Goal: Task Accomplishment & Management: Complete application form

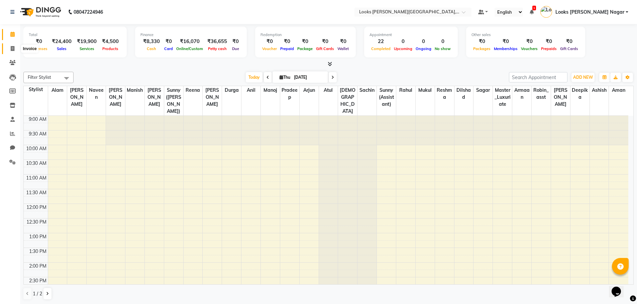
click at [14, 48] on icon at bounding box center [13, 48] width 4 height 5
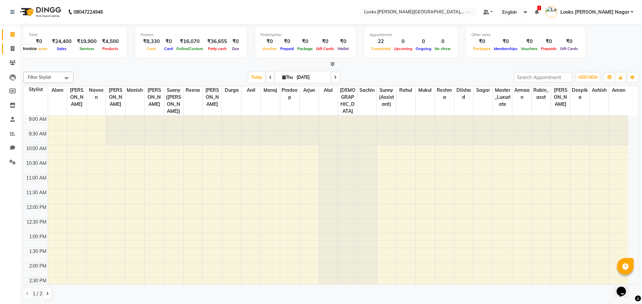
select select "4327"
select select "service"
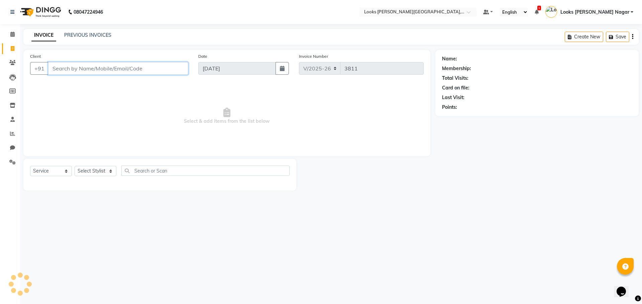
click at [81, 73] on input "Client" at bounding box center [118, 68] width 140 height 13
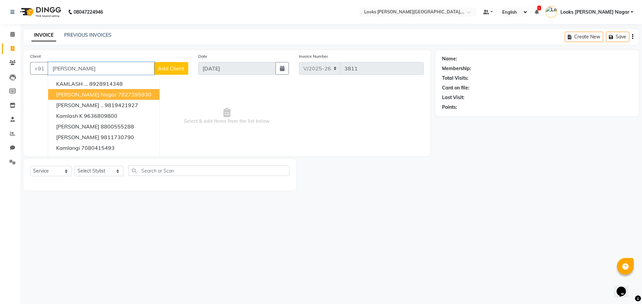
click at [85, 93] on span "[PERSON_NAME] Nagar" at bounding box center [86, 94] width 60 height 7
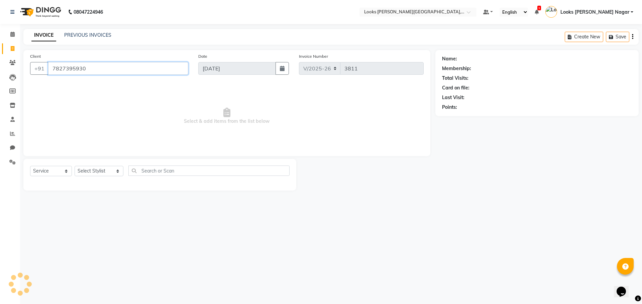
type input "7827395930"
click at [101, 171] on select "Select Stylist Alam Aman [PERSON_NAME] Armaan Ashish Atul Deepika [PERSON_NAME]…" at bounding box center [99, 171] width 49 height 10
select select "23521"
click at [75, 166] on select "Select Stylist Alam Aman [PERSON_NAME] Armaan Ashish Atul Deepika [PERSON_NAME]…" at bounding box center [99, 171] width 49 height 10
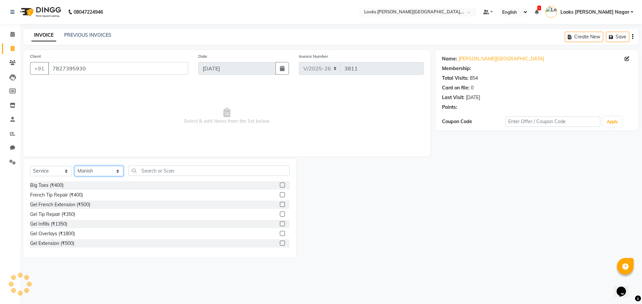
select select "1: Object"
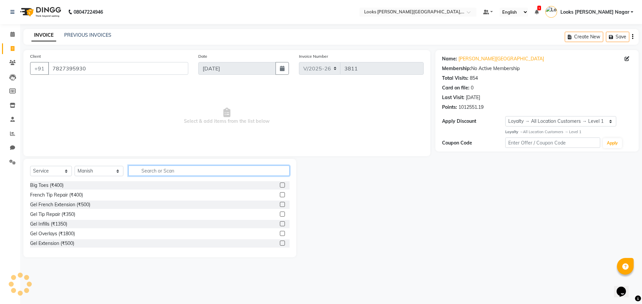
click at [143, 174] on input "text" at bounding box center [208, 171] width 161 height 10
type input "cut"
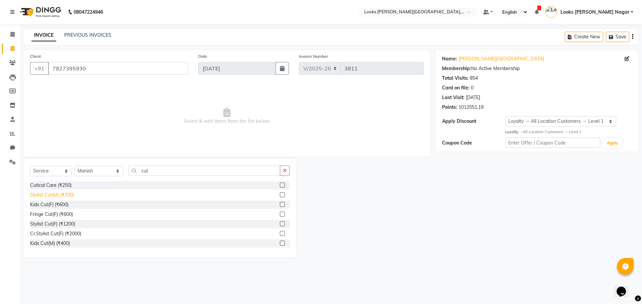
click at [67, 195] on div "Stylist Cut(M) (₹700)" at bounding box center [52, 195] width 44 height 7
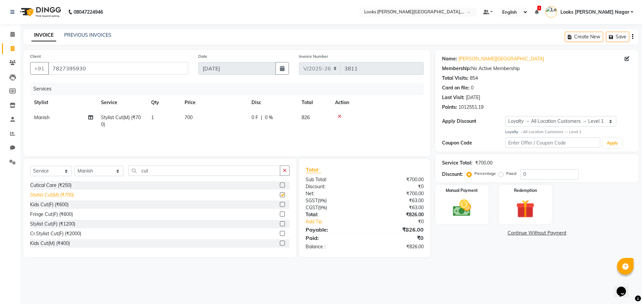
checkbox input "false"
click at [211, 119] on td "700" at bounding box center [213, 121] width 67 height 22
select select "23521"
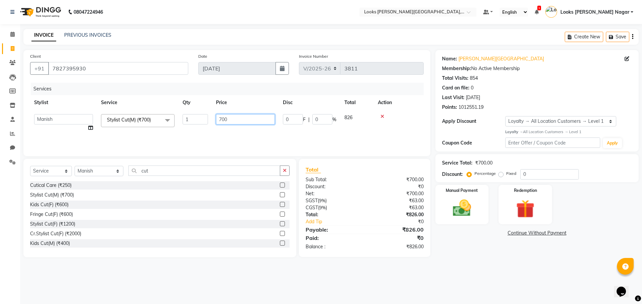
drag, startPoint x: 240, startPoint y: 120, endPoint x: 209, endPoint y: 121, distance: 30.4
click at [209, 121] on tr "Alam Aman [PERSON_NAME] Armaan Ashish Atul Deepika Deepu Dilshad Durga [PERSON_…" at bounding box center [226, 122] width 393 height 25
type input "381"
click at [455, 237] on link "Continue Without Payment" at bounding box center [536, 233] width 200 height 7
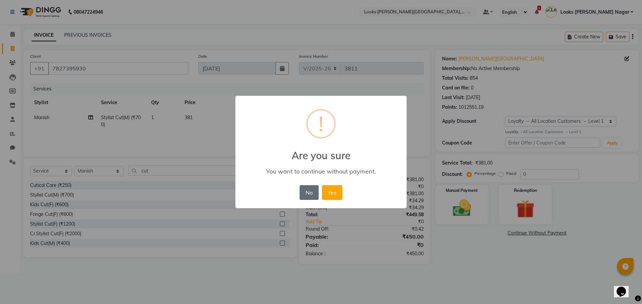
click at [306, 199] on button "No" at bounding box center [308, 192] width 19 height 15
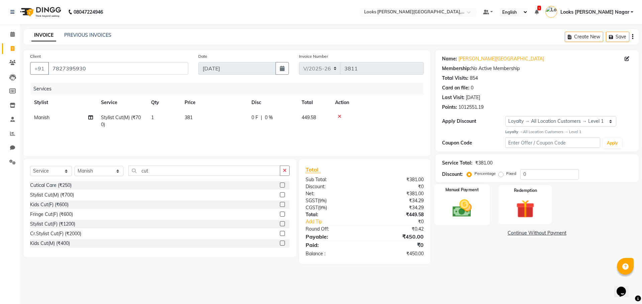
click at [465, 212] on img at bounding box center [461, 208] width 31 height 22
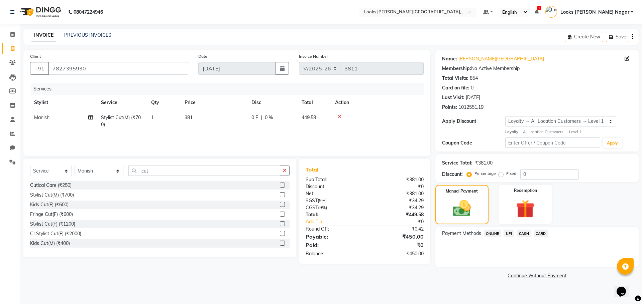
click at [524, 233] on span "CASH" at bounding box center [523, 234] width 14 height 8
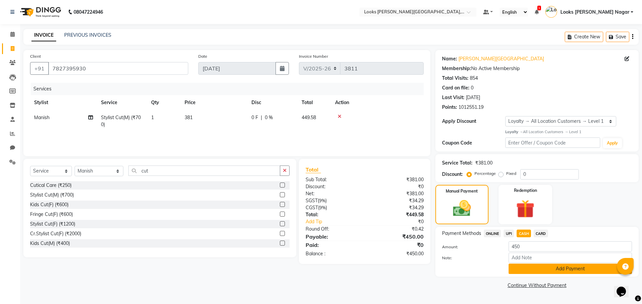
click at [526, 272] on button "Add Payment" at bounding box center [569, 269] width 123 height 10
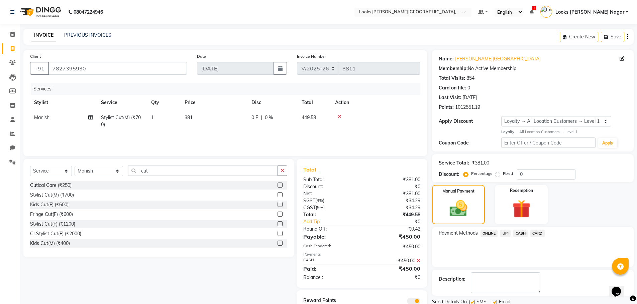
scroll to position [27, 0]
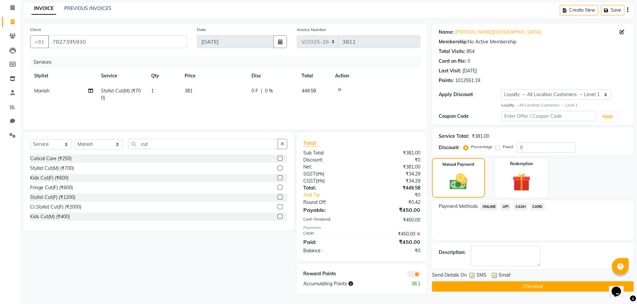
click at [522, 285] on button "Checkout" at bounding box center [532, 287] width 201 height 10
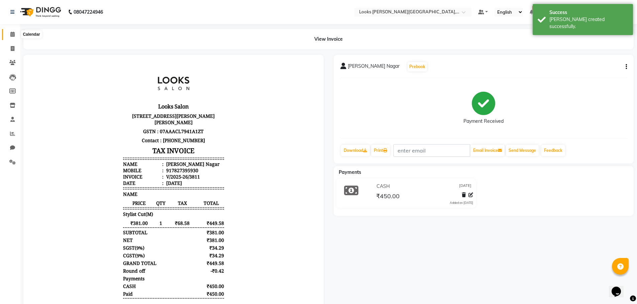
click at [9, 35] on span at bounding box center [13, 35] width 12 height 8
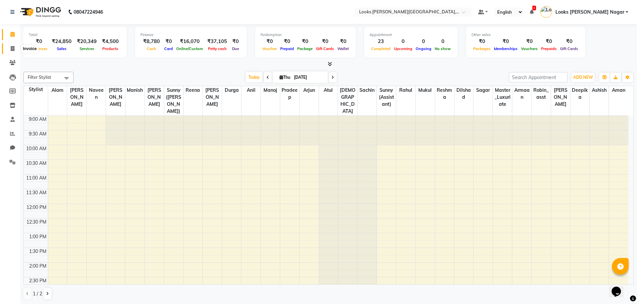
click at [12, 50] on icon at bounding box center [13, 48] width 4 height 5
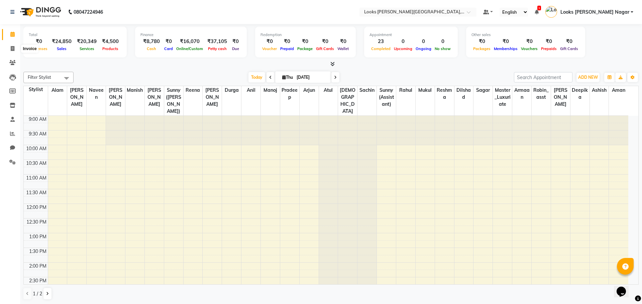
select select "4327"
select select "service"
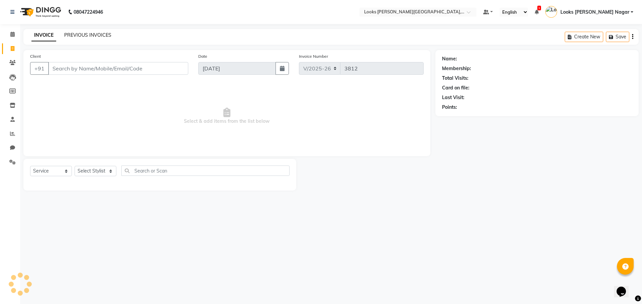
click at [100, 32] on link "PREVIOUS INVOICES" at bounding box center [87, 35] width 47 height 6
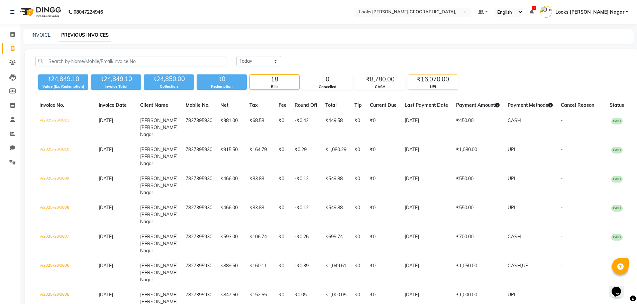
click at [426, 85] on div "UPI" at bounding box center [432, 87] width 49 height 6
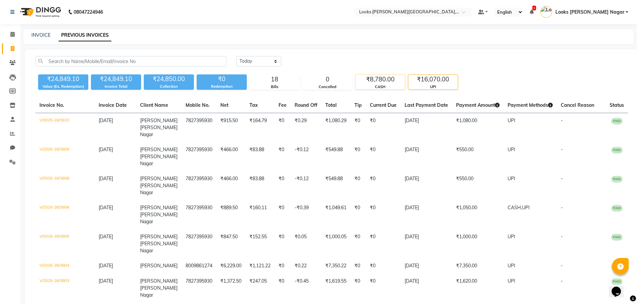
click at [371, 87] on div "CASH" at bounding box center [379, 87] width 49 height 6
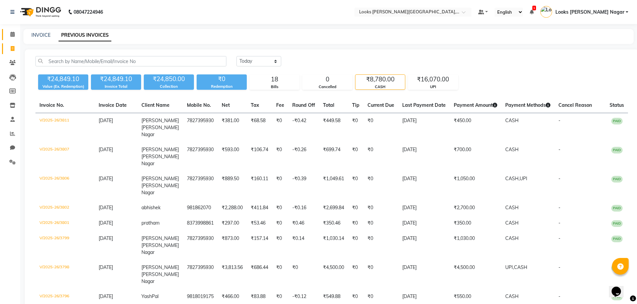
click at [12, 39] on link "Calendar" at bounding box center [10, 34] width 16 height 11
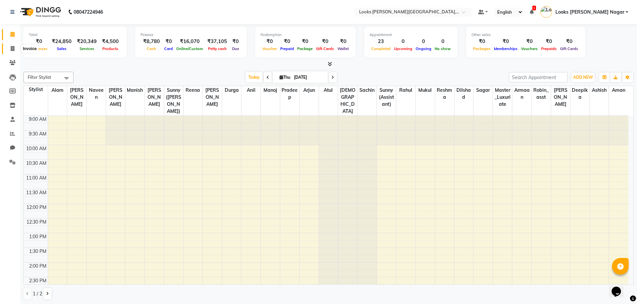
click at [10, 48] on span at bounding box center [13, 49] width 12 height 8
select select "service"
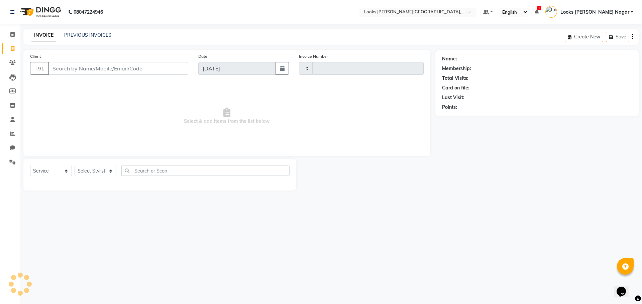
type input "3812"
select select "4327"
click at [84, 33] on link "PREVIOUS INVOICES" at bounding box center [87, 35] width 47 height 6
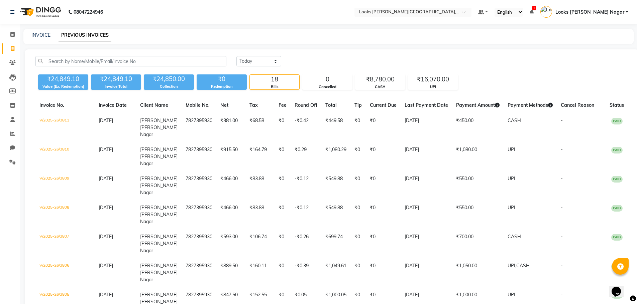
click at [377, 81] on div "₹8,780.00" at bounding box center [379, 79] width 49 height 9
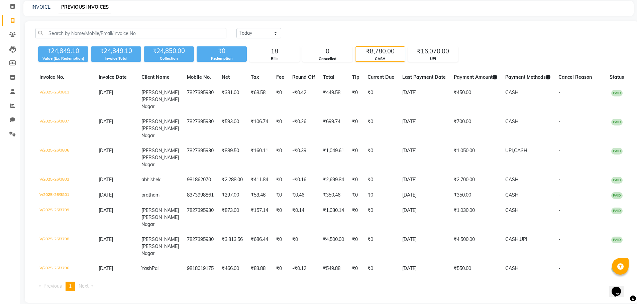
scroll to position [37, 0]
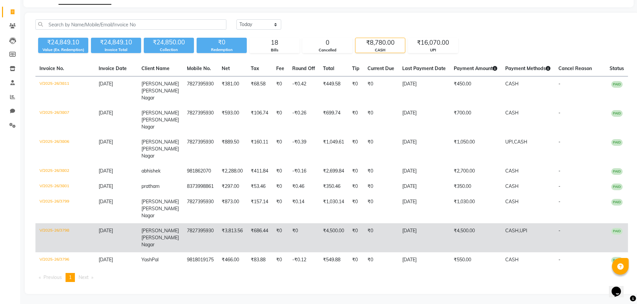
click at [462, 227] on td "₹4,500.00" at bounding box center [474, 238] width 51 height 29
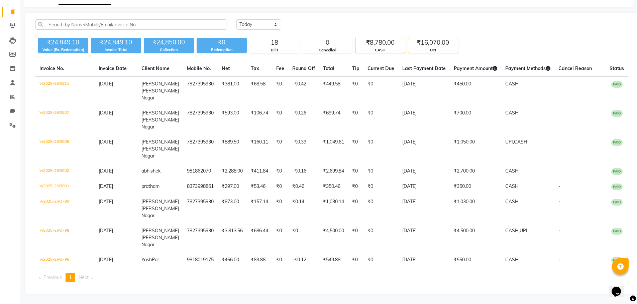
click at [427, 43] on div "₹16,070.00" at bounding box center [432, 42] width 49 height 9
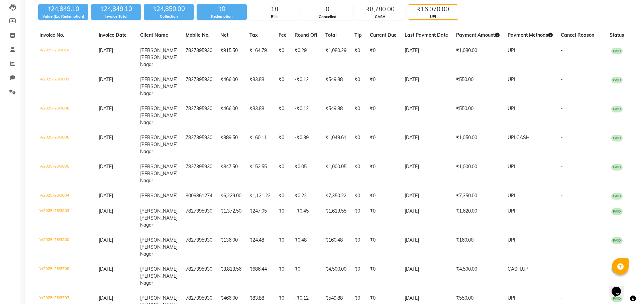
scroll to position [0, 0]
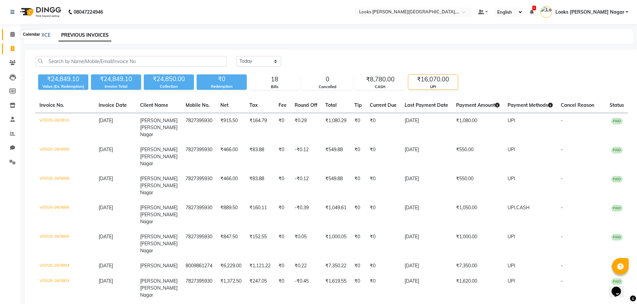
click at [15, 33] on icon at bounding box center [12, 34] width 4 height 5
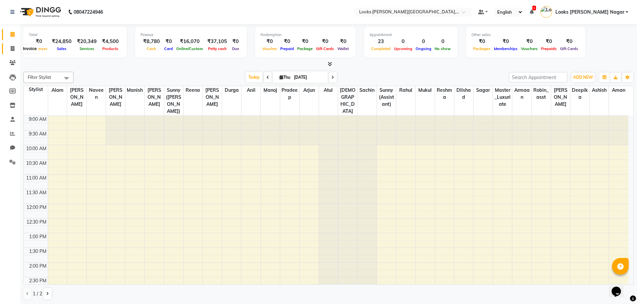
click at [13, 50] on icon at bounding box center [13, 48] width 4 height 5
select select "service"
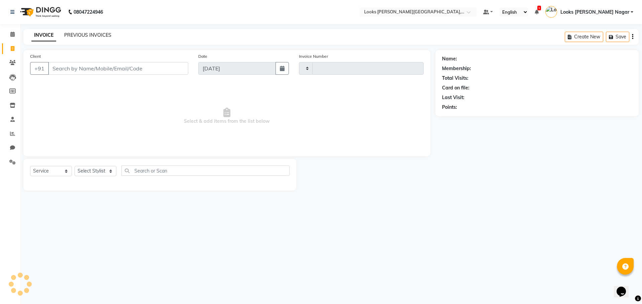
type input "3812"
select select "4327"
click at [80, 37] on link "PREVIOUS INVOICES" at bounding box center [87, 35] width 47 height 6
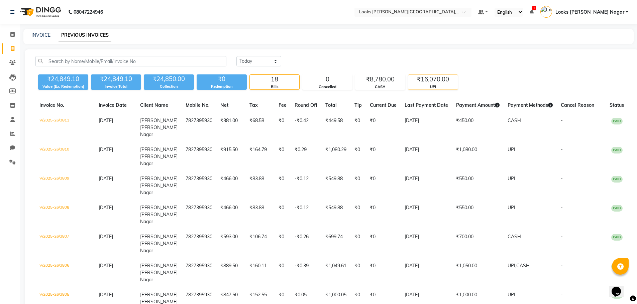
click at [439, 88] on div "UPI" at bounding box center [432, 87] width 49 height 6
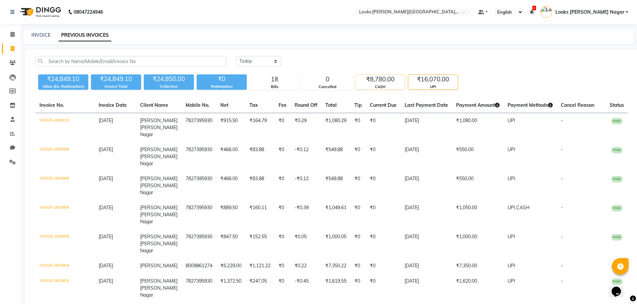
click at [399, 76] on div "₹8,780.00" at bounding box center [379, 79] width 49 height 9
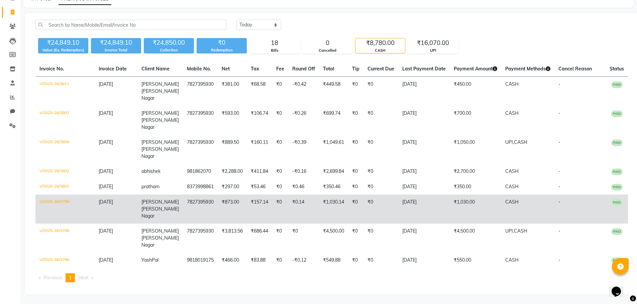
scroll to position [37, 0]
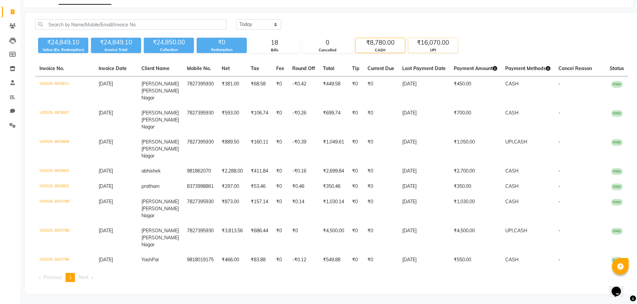
click at [432, 50] on div "UPI" at bounding box center [432, 50] width 49 height 6
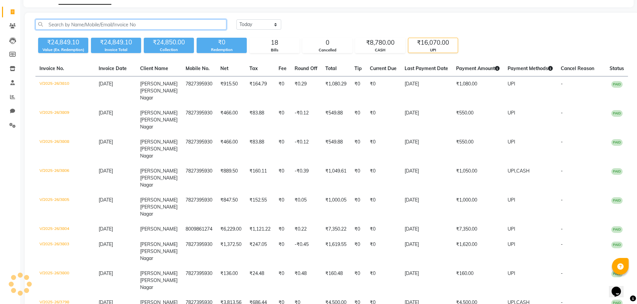
click at [59, 25] on input "text" at bounding box center [130, 24] width 191 height 10
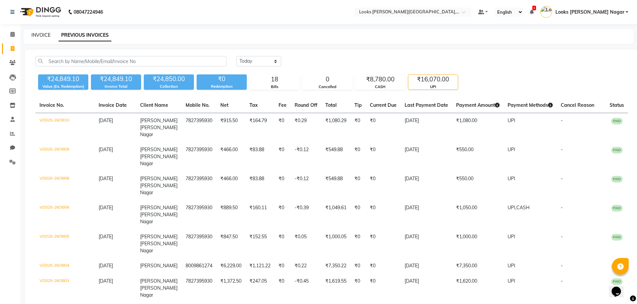
click at [41, 34] on link "INVOICE" at bounding box center [40, 35] width 19 height 6
select select "4327"
select select "service"
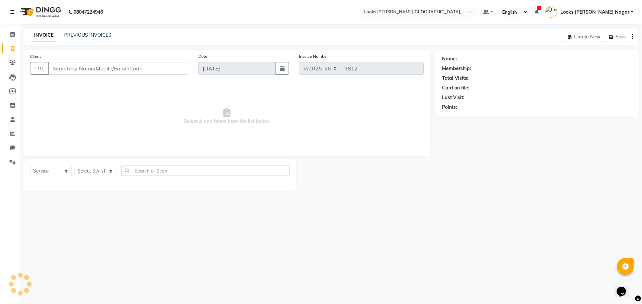
click at [117, 71] on input "Client" at bounding box center [118, 68] width 140 height 13
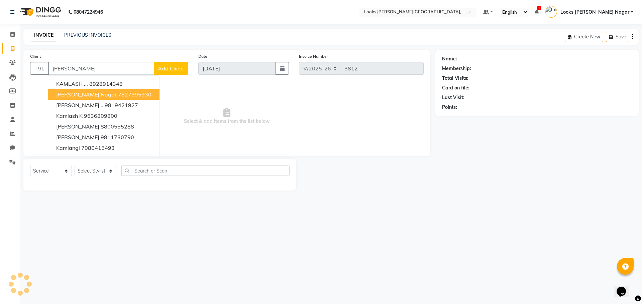
click at [103, 93] on span "[PERSON_NAME] Nagar" at bounding box center [86, 94] width 60 height 7
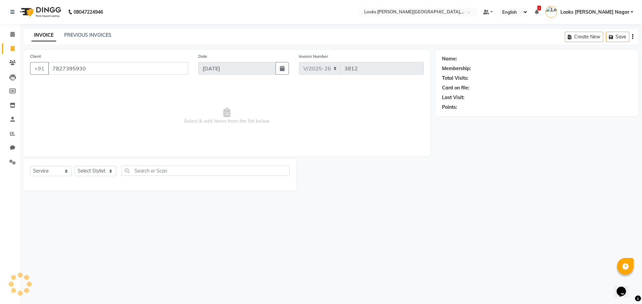
type input "7827395930"
drag, startPoint x: 95, startPoint y: 173, endPoint x: 86, endPoint y: 174, distance: 9.0
click at [95, 174] on select "Select Stylist" at bounding box center [96, 171] width 42 height 10
click at [117, 135] on span "Select & add items from the list below" at bounding box center [226, 116] width 393 height 67
click at [106, 171] on select "Select Stylist" at bounding box center [96, 171] width 42 height 10
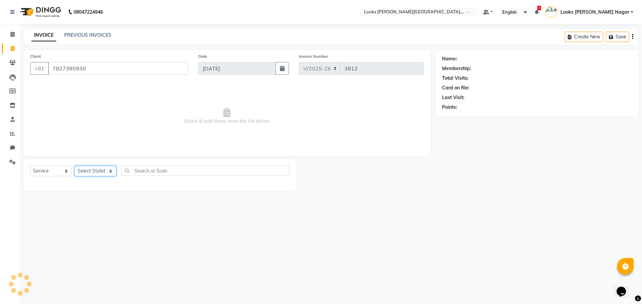
click at [106, 171] on select "Select Stylist" at bounding box center [96, 171] width 42 height 10
select select "23526"
click at [75, 166] on select "Select Stylist Alam Aman [PERSON_NAME] Armaan Ashish Atul Deepika [PERSON_NAME]…" at bounding box center [99, 171] width 49 height 10
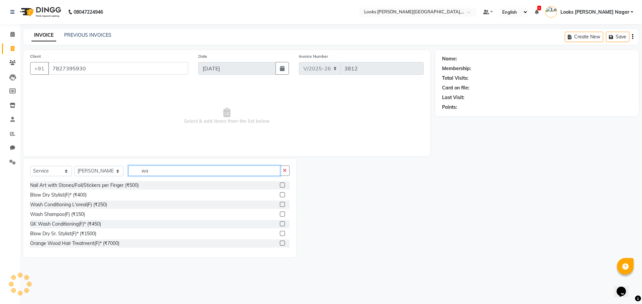
type input "wax"
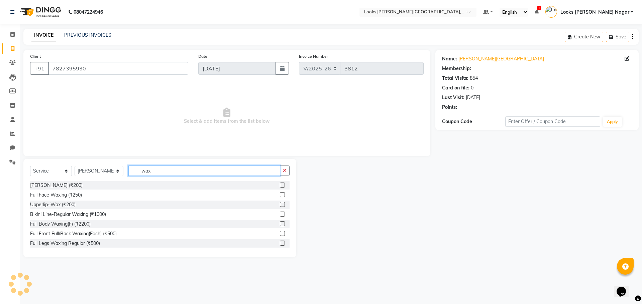
select select "1: Object"
type input "wax"
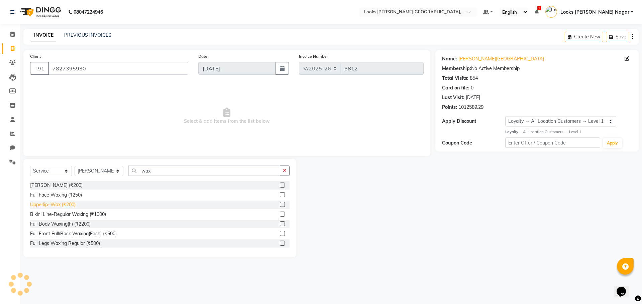
click at [74, 206] on div "Upperlip~Wax (₹200)" at bounding box center [52, 204] width 45 height 7
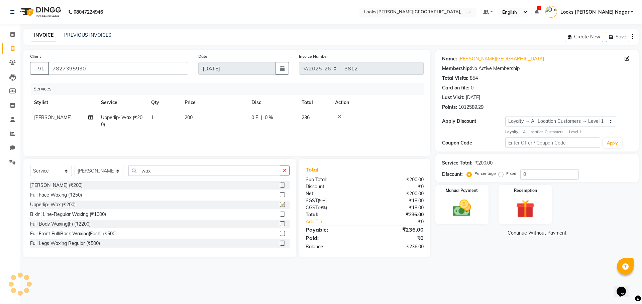
checkbox input "false"
click at [89, 170] on select "Select Stylist Alam Aman [PERSON_NAME] Armaan Ashish Atul Deepika [PERSON_NAME]…" at bounding box center [99, 171] width 49 height 10
select select "23528"
click at [75, 166] on select "Select Stylist Alam Aman [PERSON_NAME] Armaan Ashish Atul Deepika [PERSON_NAME]…" at bounding box center [99, 171] width 49 height 10
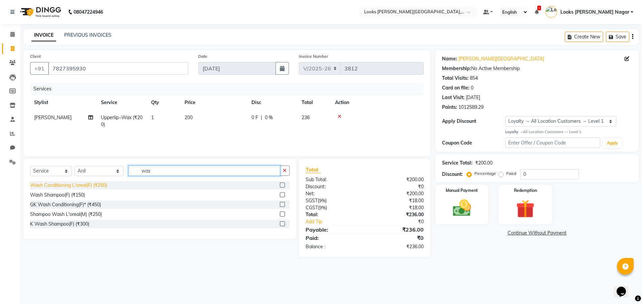
type input "was"
click at [75, 187] on div "Wash Conditioning L'oreal(F) (₹250)" at bounding box center [68, 185] width 77 height 7
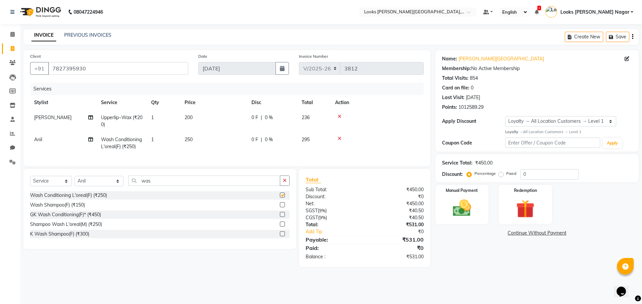
checkbox input "false"
click at [234, 127] on td "200" at bounding box center [213, 121] width 67 height 22
select select "23526"
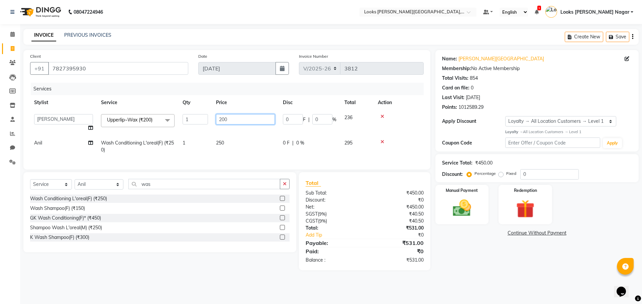
drag, startPoint x: 236, startPoint y: 125, endPoint x: 76, endPoint y: 137, distance: 160.6
click at [76, 137] on tbody "Alam Aman [PERSON_NAME] Armaan Ashish Atul Deepika Deepu Dilshad Durga [PERSON_…" at bounding box center [226, 133] width 393 height 47
type input "339"
click at [230, 144] on td "250" at bounding box center [245, 147] width 67 height 22
select select "23528"
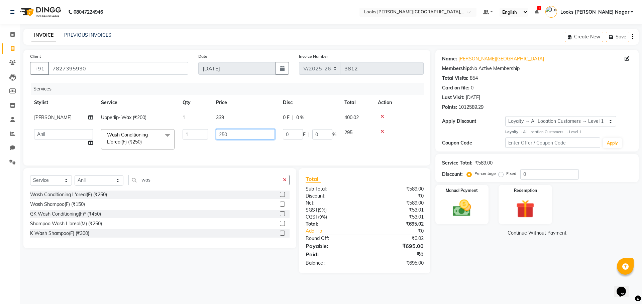
drag, startPoint x: 230, startPoint y: 141, endPoint x: 126, endPoint y: 152, distance: 105.1
click at [126, 152] on tr "Alam Aman [PERSON_NAME] Armaan Ashish Atul Deepika Deepu Dilshad Durga [PERSON_…" at bounding box center [226, 139] width 393 height 28
type input "150"
click at [462, 263] on div "Name: [PERSON_NAME] Nagar Membership: No Active Membership Total Visits: 854 Ca…" at bounding box center [539, 162] width 208 height 224
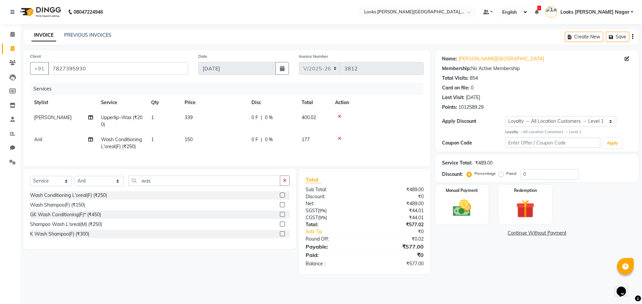
click at [473, 258] on div "Name: [PERSON_NAME] Nagar Membership: No Active Membership Total Visits: 854 Ca…" at bounding box center [539, 162] width 208 height 224
click at [208, 138] on td "150" at bounding box center [213, 143] width 67 height 22
select select "23528"
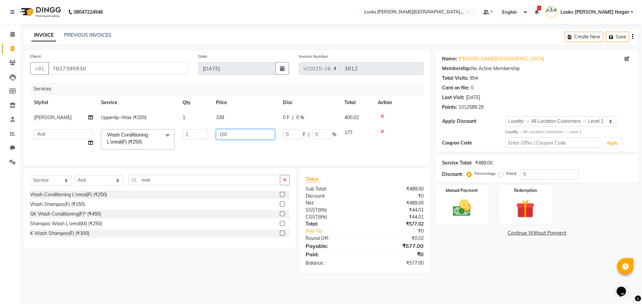
click at [238, 138] on input "150" at bounding box center [245, 134] width 59 height 10
type input "153"
click at [547, 289] on div "08047224946 Select Location × Looks [PERSON_NAME][GEOGRAPHIC_DATA], [GEOGRAPHIC…" at bounding box center [321, 152] width 642 height 304
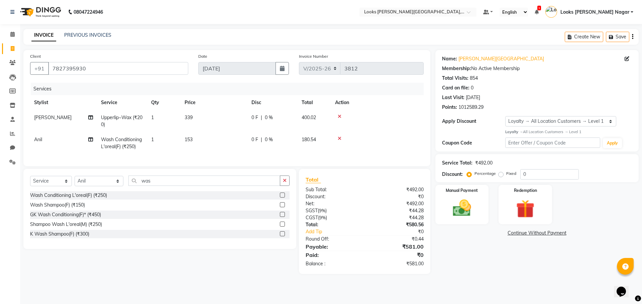
drag, startPoint x: 214, startPoint y: 130, endPoint x: 214, endPoint y: 135, distance: 5.4
click at [214, 132] on td "339" at bounding box center [213, 121] width 67 height 22
select select "23526"
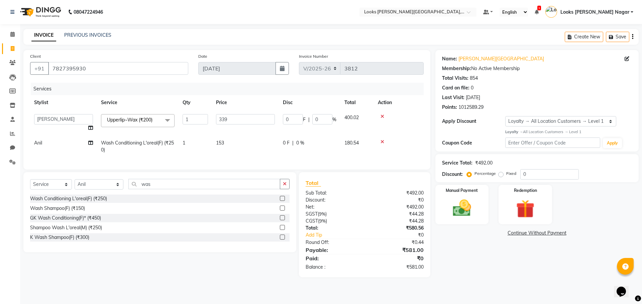
click at [240, 145] on td "153" at bounding box center [245, 147] width 67 height 22
select select "23528"
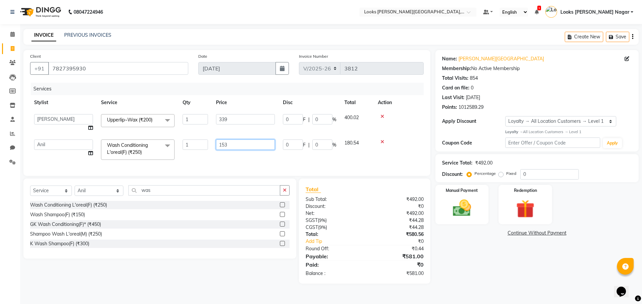
click at [245, 143] on input "153" at bounding box center [245, 145] width 59 height 10
type input "152"
click at [423, 256] on div "Total Sub Total: ₹492.00 Discount: ₹0 Net: ₹492.00 SGST ( 9% ) ₹44.28 CGST ( 9%…" at bounding box center [364, 231] width 118 height 92
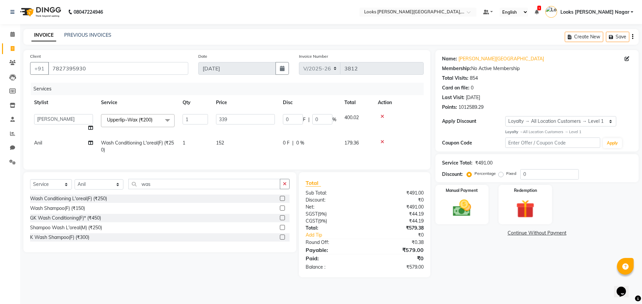
click at [238, 140] on td "152" at bounding box center [245, 147] width 67 height 22
select select "23528"
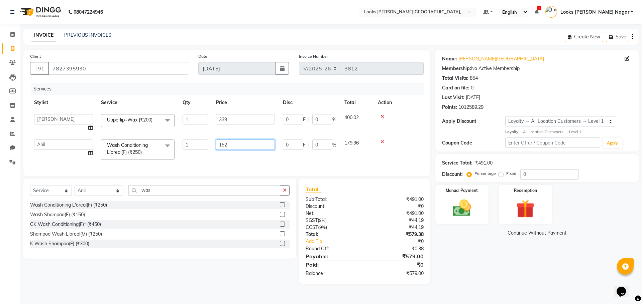
click at [250, 141] on input "152" at bounding box center [245, 145] width 59 height 10
type input "152.5"
drag, startPoint x: 429, startPoint y: 282, endPoint x: 444, endPoint y: 261, distance: 26.1
click at [429, 282] on div "Total Sub Total: ₹491.00 Discount: ₹0 Net: ₹491.00 SGST ( 9% ) ₹44.19 CGST ( 9%…" at bounding box center [365, 231] width 139 height 105
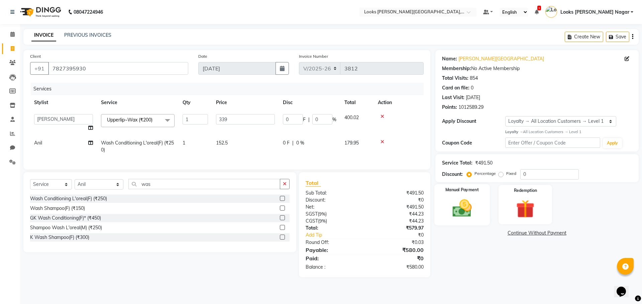
click at [466, 213] on img at bounding box center [461, 208] width 31 height 22
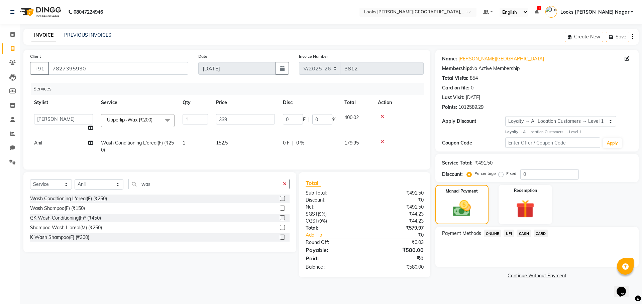
click at [512, 235] on span "UPI" at bounding box center [508, 234] width 10 height 8
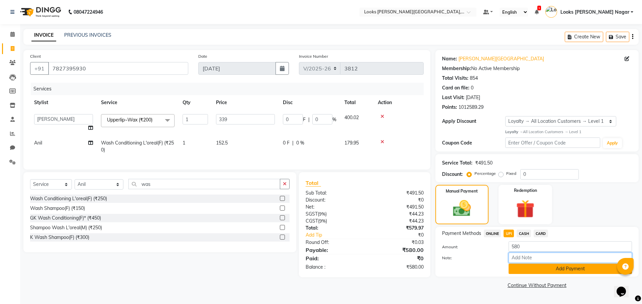
click at [528, 263] on input "Note:" at bounding box center [569, 258] width 123 height 10
click at [528, 266] on button "Add Payment" at bounding box center [569, 269] width 123 height 10
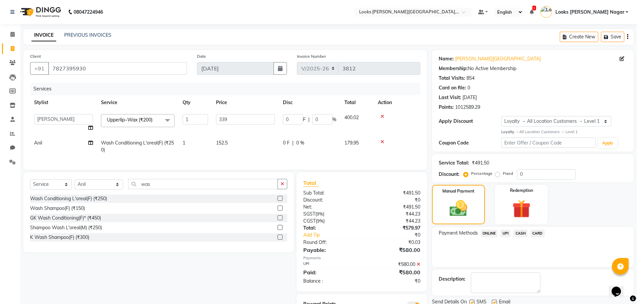
scroll to position [35, 0]
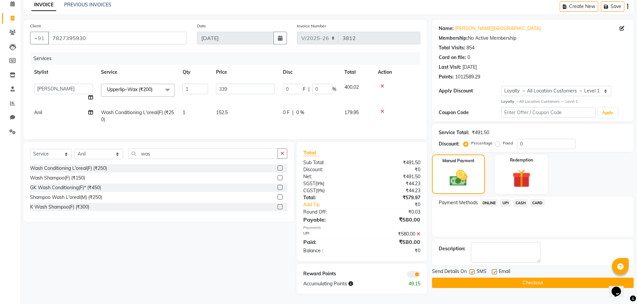
click at [472, 270] on label at bounding box center [471, 272] width 5 height 5
click at [472, 270] on input "checkbox" at bounding box center [471, 272] width 4 height 4
checkbox input "false"
click at [473, 279] on button "Checkout" at bounding box center [532, 283] width 201 height 10
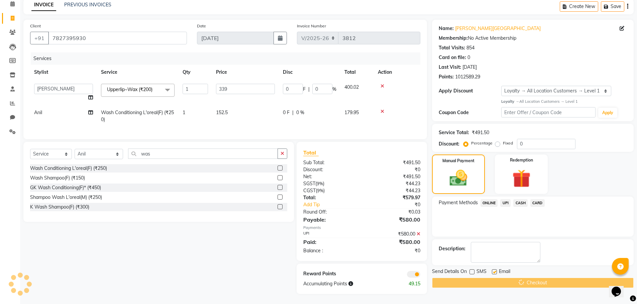
scroll to position [0, 0]
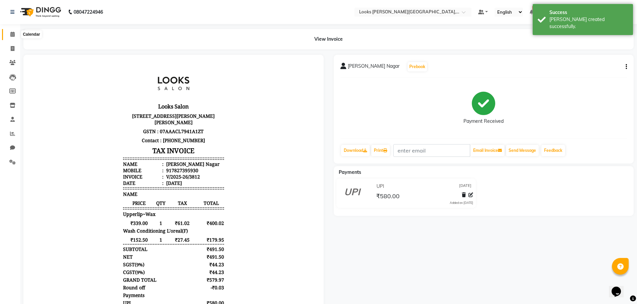
click at [10, 33] on span at bounding box center [13, 35] width 12 height 8
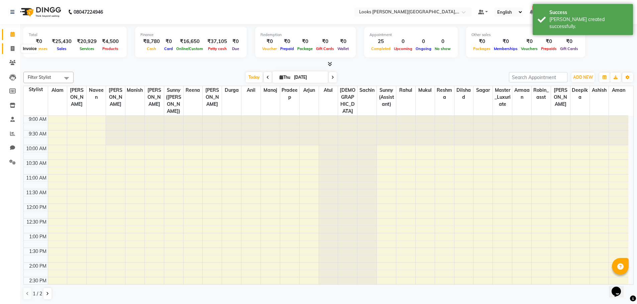
click at [11, 50] on icon at bounding box center [13, 48] width 4 height 5
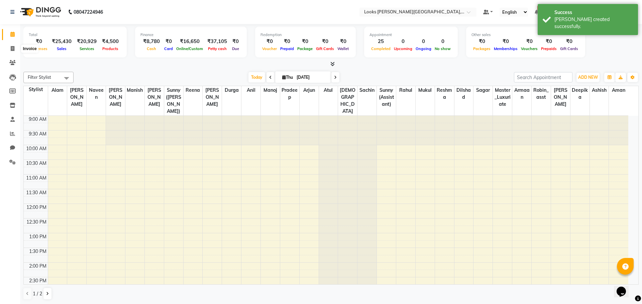
select select "4327"
select select "service"
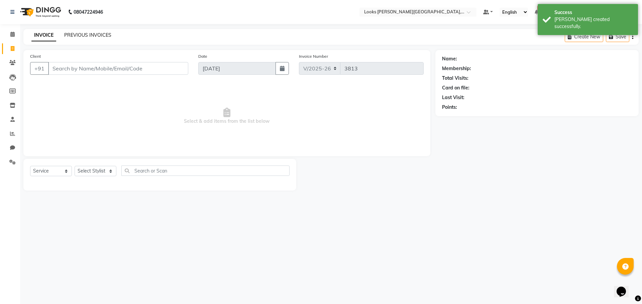
click at [109, 35] on link "PREVIOUS INVOICES" at bounding box center [87, 35] width 47 height 6
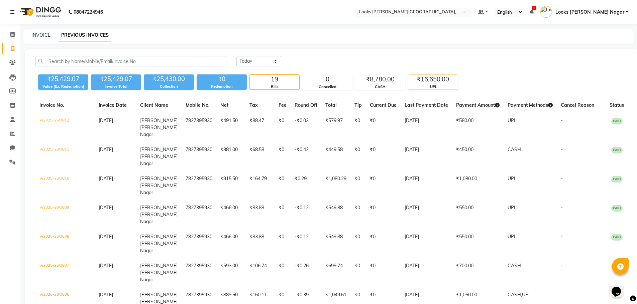
click at [428, 82] on div "₹16,650.00" at bounding box center [432, 79] width 49 height 9
click at [12, 32] on icon at bounding box center [12, 34] width 4 height 5
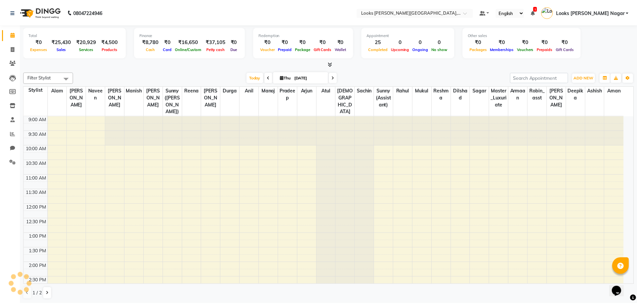
scroll to position [193, 0]
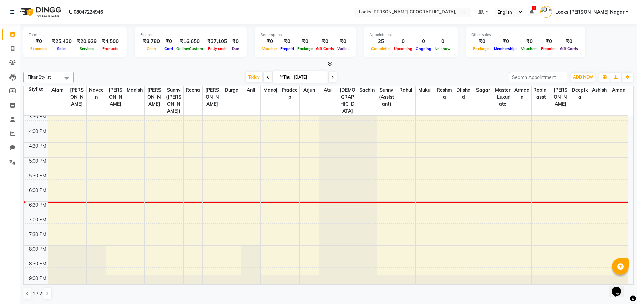
click at [576, 68] on div "Total ₹0 Expenses ₹25,430 Sales ₹20,929 Services ₹4,500 Products Finance ₹8,780…" at bounding box center [328, 164] width 616 height 281
click at [582, 77] on span "ADD NEW" at bounding box center [583, 77] width 20 height 5
click at [558, 105] on link "Add Expense" at bounding box center [567, 107] width 53 height 9
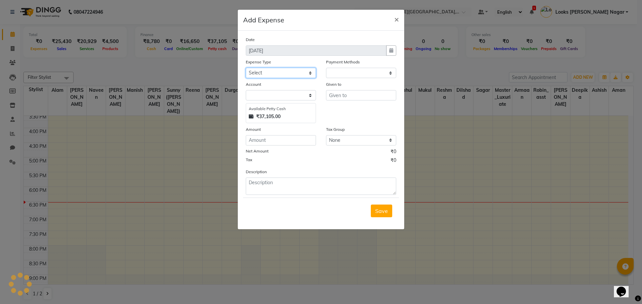
click at [256, 74] on select "Select Bank Deposit Cash Handover Client ordered food Client Refund Agnst Bill …" at bounding box center [281, 73] width 70 height 10
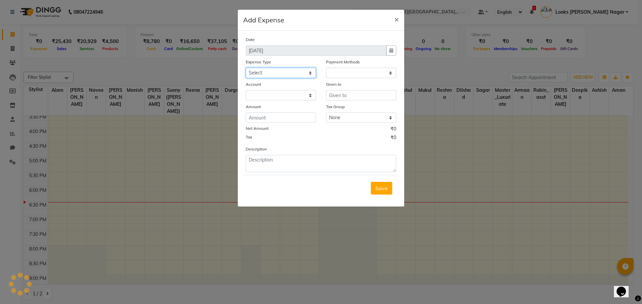
select select "1"
select select "3132"
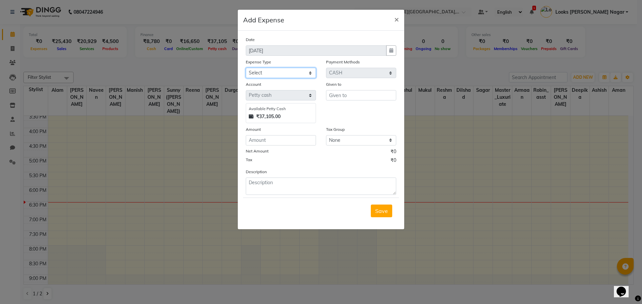
select select "22741"
click at [246, 68] on select "Select Bank Deposit Cash Handover Client ordered food Client Refund Agnst Bill …" at bounding box center [281, 73] width 70 height 10
type input "staff"
type input "150"
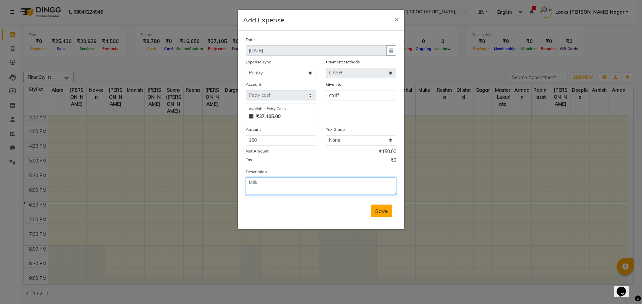
type textarea "Milk"
click at [377, 212] on span "Save" at bounding box center [381, 211] width 13 height 7
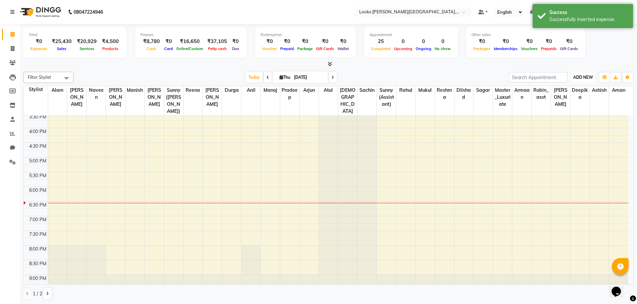
click at [584, 79] on span "ADD NEW" at bounding box center [583, 77] width 20 height 5
click at [567, 108] on link "Add Expense" at bounding box center [567, 107] width 53 height 9
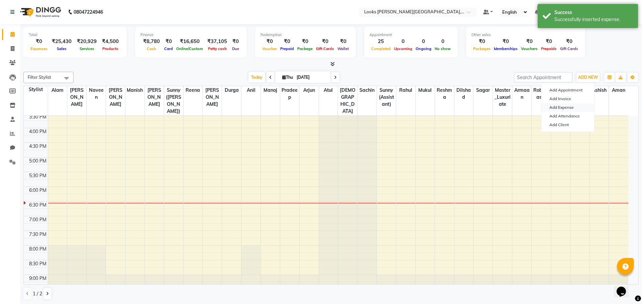
select select "1"
select select "3132"
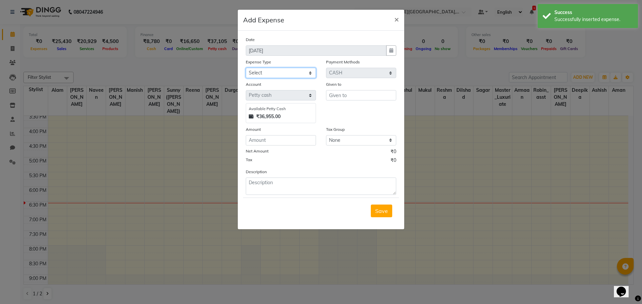
click at [258, 75] on select "Select Bank Deposit Cash Handover Client ordered food Client Refund Agnst Bill …" at bounding box center [281, 73] width 70 height 10
select select "5134"
click at [246, 68] on select "Select Bank Deposit Cash Handover Client ordered food Client Refund Agnst Bill …" at bounding box center [281, 73] width 70 height 10
type input "staff"
type input "180"
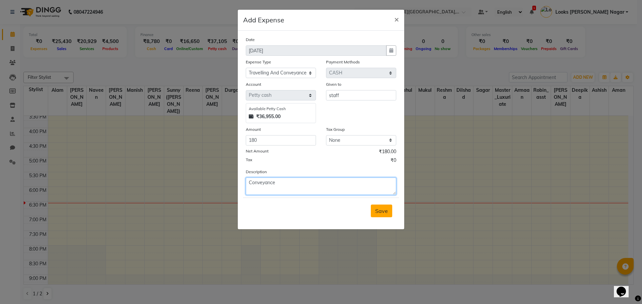
type textarea "Conveyance"
click at [385, 210] on span "Save" at bounding box center [381, 211] width 13 height 7
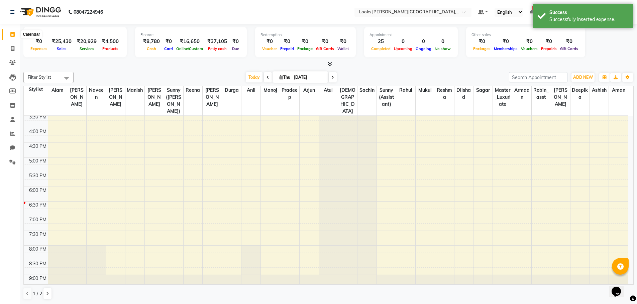
click at [14, 34] on icon at bounding box center [12, 34] width 4 height 5
click at [13, 49] on icon at bounding box center [13, 48] width 4 height 5
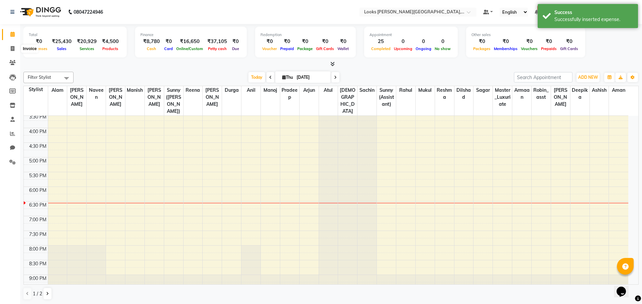
select select "4327"
select select "service"
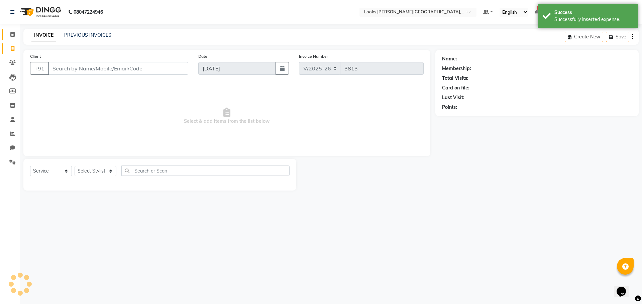
click at [13, 38] on link "Calendar" at bounding box center [10, 34] width 16 height 11
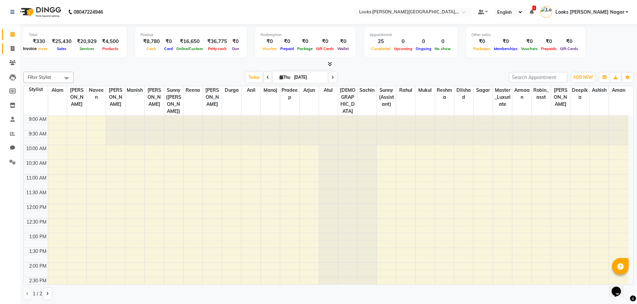
click at [13, 45] on span at bounding box center [13, 49] width 12 height 8
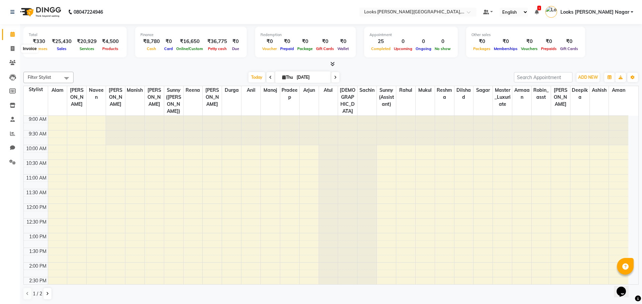
select select "4327"
select select "service"
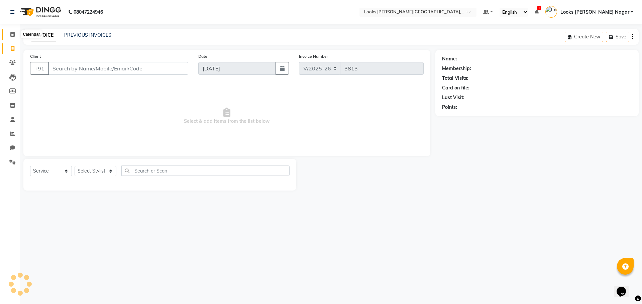
click at [9, 32] on span at bounding box center [13, 35] width 12 height 8
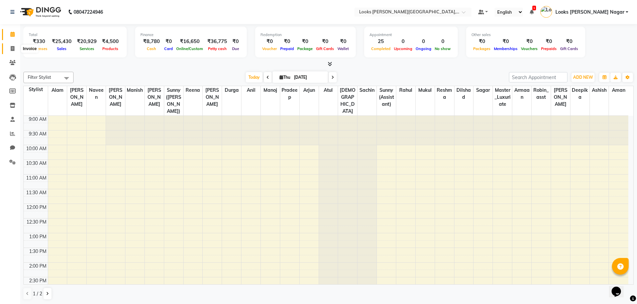
click at [10, 50] on span at bounding box center [13, 49] width 12 height 8
select select "service"
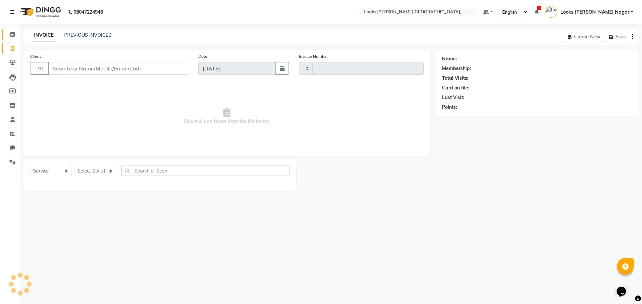
type input "3813"
select select "4327"
click at [118, 70] on input "Client" at bounding box center [118, 68] width 140 height 13
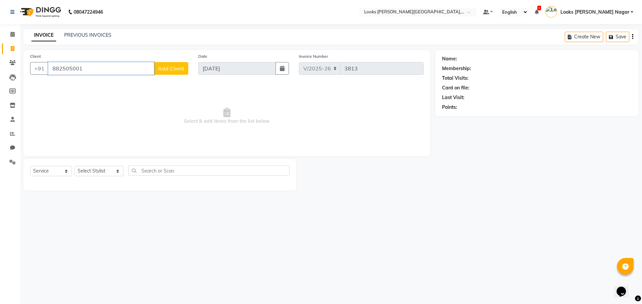
click at [118, 70] on input "882505001" at bounding box center [101, 68] width 106 height 13
drag, startPoint x: 120, startPoint y: 65, endPoint x: 41, endPoint y: 83, distance: 80.9
click at [45, 83] on div "Client [PHONE_NUMBER] Add Client Date [DATE] Invoice Number V/2025 V/[PHONE_NUM…" at bounding box center [226, 103] width 407 height 106
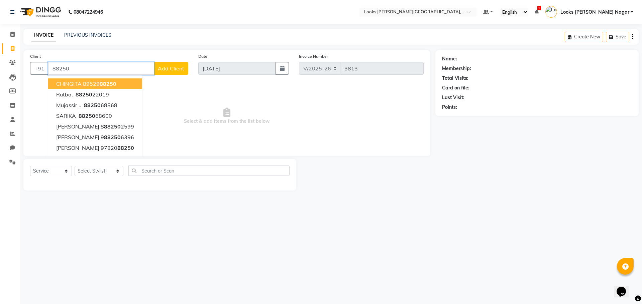
paste input "8825050012"
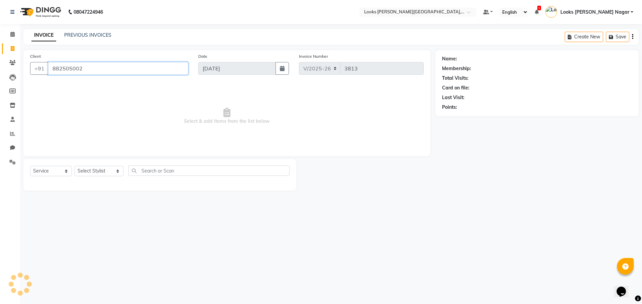
type input "8825050021"
click at [110, 67] on input "8825050021" at bounding box center [101, 68] width 106 height 13
paste input "8825050012"
type input "8825050012"
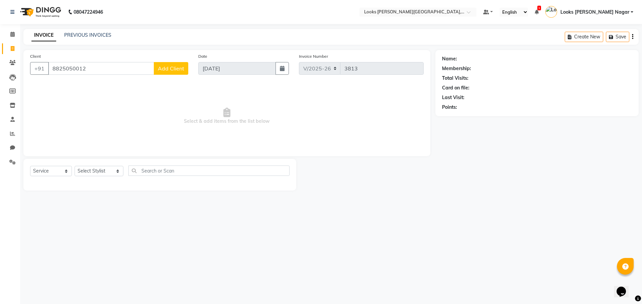
click at [169, 66] on span "Add Client" at bounding box center [171, 68] width 26 height 7
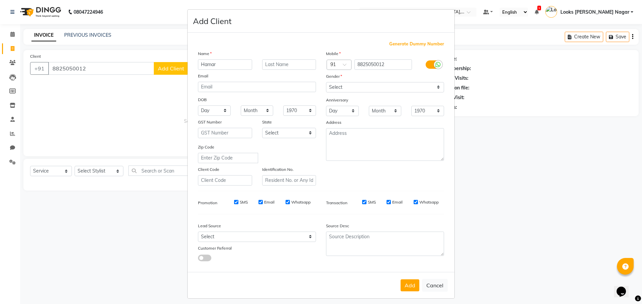
type input "Hamar"
drag, startPoint x: 416, startPoint y: 87, endPoint x: 413, endPoint y: 90, distance: 4.1
click at [416, 87] on select "Select [DEMOGRAPHIC_DATA] [DEMOGRAPHIC_DATA] Other Prefer Not To Say" at bounding box center [385, 87] width 118 height 10
select select "[DEMOGRAPHIC_DATA]"
click at [326, 82] on select "Select [DEMOGRAPHIC_DATA] [DEMOGRAPHIC_DATA] Other Prefer Not To Say" at bounding box center [385, 87] width 118 height 10
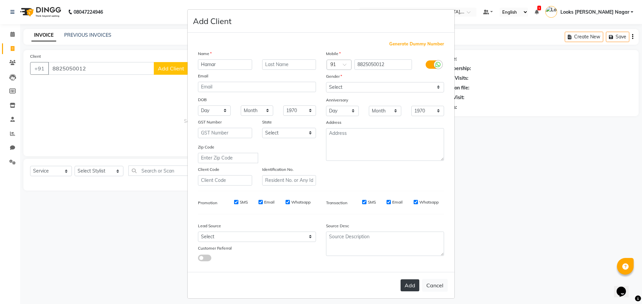
click at [403, 281] on button "Add" at bounding box center [409, 286] width 19 height 12
select select
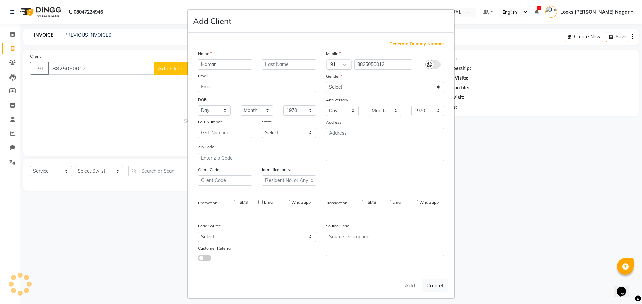
select select
checkbox input "false"
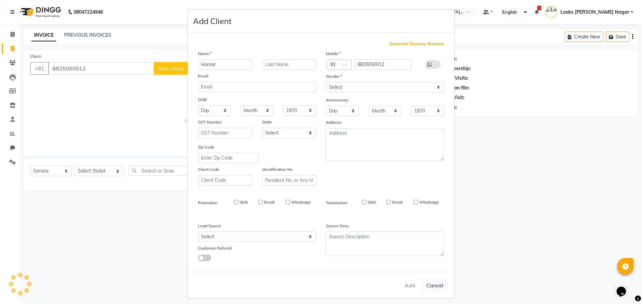
checkbox input "false"
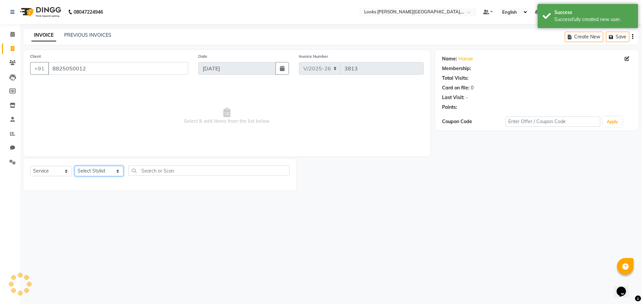
select select "1: Object"
click at [102, 173] on select "Select Stylist Alam Aman [PERSON_NAME] Armaan Ashish Atul Deepika [PERSON_NAME]…" at bounding box center [99, 171] width 49 height 10
select select "69139"
click at [75, 166] on select "Select Stylist Alam Aman [PERSON_NAME] Armaan Ashish Atul Deepika [PERSON_NAME]…" at bounding box center [99, 171] width 49 height 10
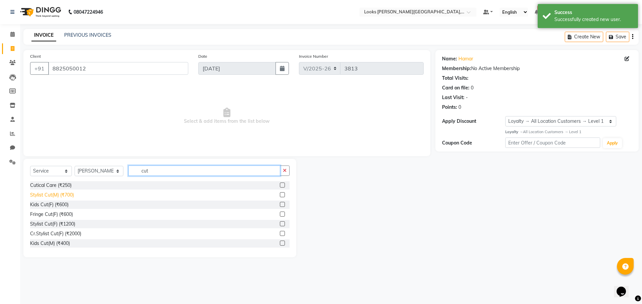
type input "cut"
click at [62, 192] on div "Stylist Cut(M) (₹700)" at bounding box center [52, 195] width 44 height 7
checkbox input "false"
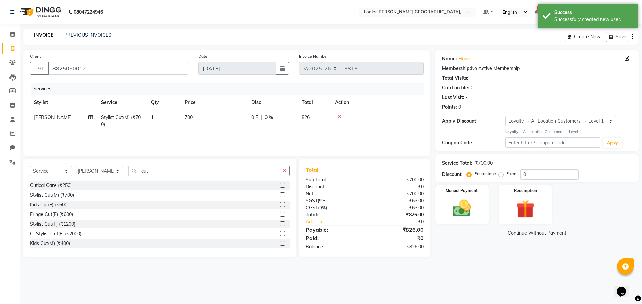
click at [240, 120] on td "700" at bounding box center [213, 121] width 67 height 22
select select "69139"
drag, startPoint x: 253, startPoint y: 118, endPoint x: 90, endPoint y: 161, distance: 168.8
click at [90, 161] on div "Client [PHONE_NUMBER] Date [DATE] Invoice Number V/2025 V/[PHONE_NUMBER] Servic…" at bounding box center [226, 154] width 417 height 208
type input "466"
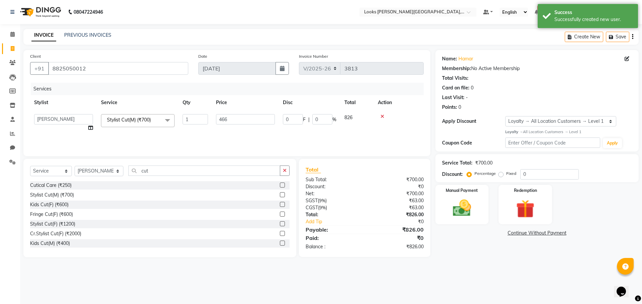
drag, startPoint x: 504, startPoint y: 297, endPoint x: 468, endPoint y: 229, distance: 77.0
click at [504, 296] on div "08047224946 Select Location × Looks [PERSON_NAME][GEOGRAPHIC_DATA], [GEOGRAPHIC…" at bounding box center [321, 152] width 642 height 304
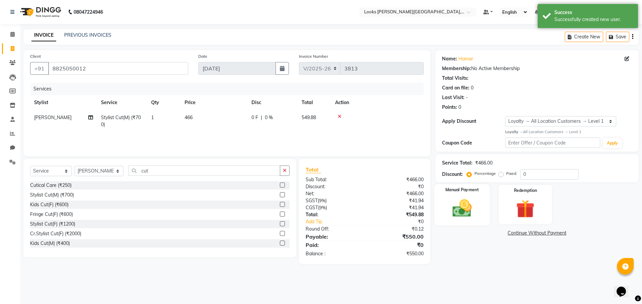
click at [454, 204] on img at bounding box center [461, 208] width 31 height 22
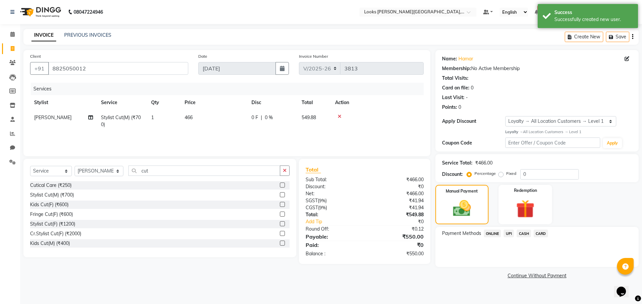
click at [506, 230] on div "Payment Methods ONLINE UPI CASH CARD" at bounding box center [536, 247] width 203 height 40
click at [511, 238] on div "UPI" at bounding box center [507, 234] width 13 height 9
click at [508, 231] on span "UPI" at bounding box center [508, 234] width 10 height 8
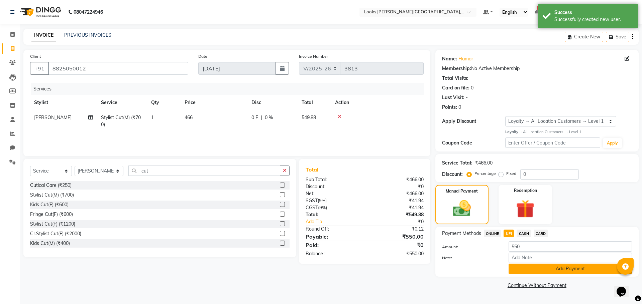
click at [519, 270] on button "Add Payment" at bounding box center [569, 269] width 123 height 10
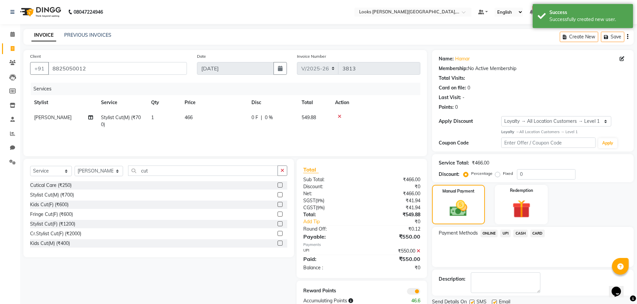
scroll to position [24, 0]
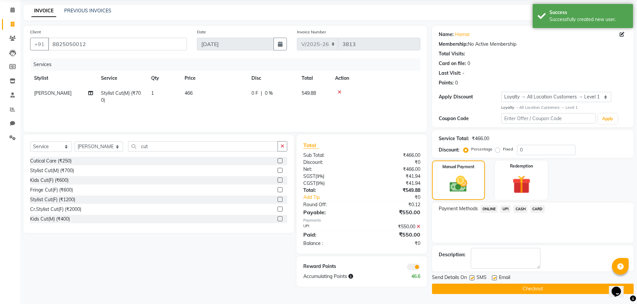
click at [471, 278] on label at bounding box center [471, 278] width 5 height 5
click at [471, 278] on input "checkbox" at bounding box center [471, 278] width 4 height 4
checkbox input "false"
click at [471, 288] on button "Checkout" at bounding box center [532, 289] width 201 height 10
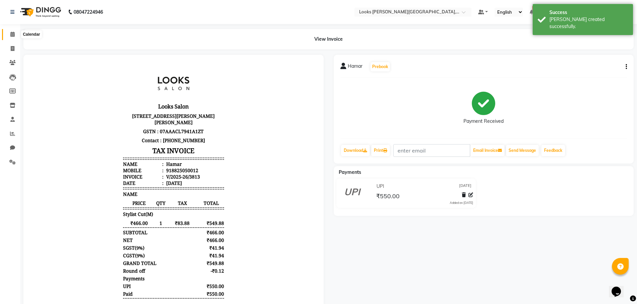
click at [8, 32] on span at bounding box center [13, 35] width 12 height 8
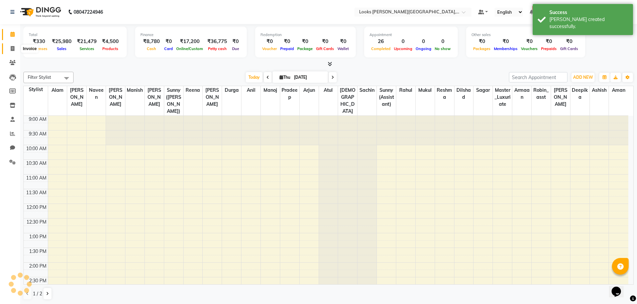
click at [12, 45] on span at bounding box center [13, 49] width 12 height 8
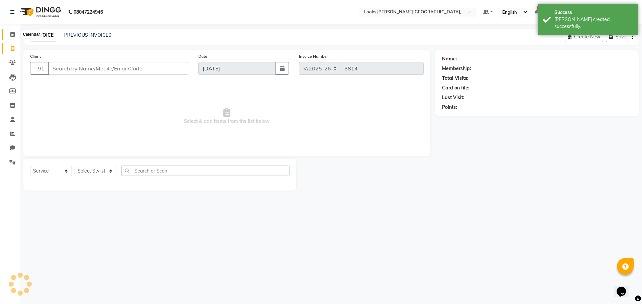
click at [17, 32] on span at bounding box center [13, 35] width 12 height 8
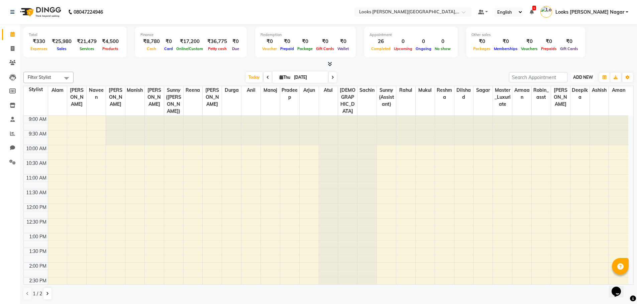
click at [583, 78] on span "ADD NEW" at bounding box center [583, 77] width 20 height 5
click at [571, 107] on link "Add Expense" at bounding box center [567, 107] width 53 height 9
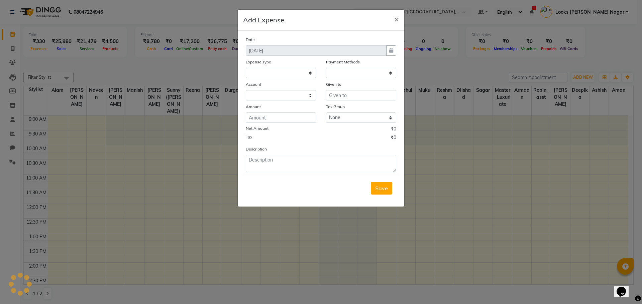
select select
select select "1"
select select "3132"
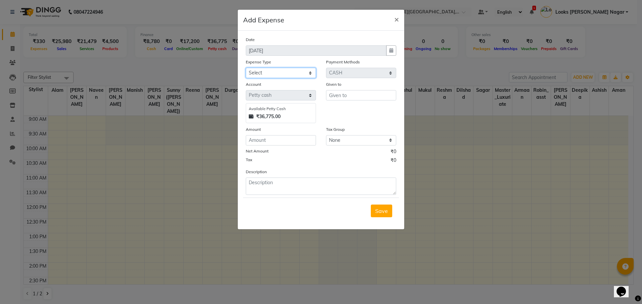
click at [299, 74] on select "Select Bank Deposit Cash Handover Client ordered food Client Refund Agnst Bill …" at bounding box center [281, 73] width 70 height 10
select select "24070"
click at [246, 68] on select "Select Bank Deposit Cash Handover Client ordered food Client Refund Agnst Bill …" at bounding box center [281, 73] width 70 height 10
type input "Staff"
type input "50"
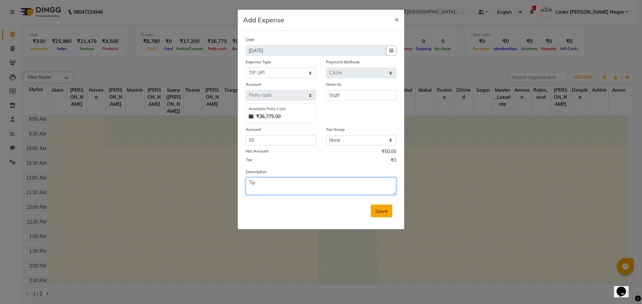
type textarea "Tip"
click at [391, 214] on button "Save" at bounding box center [381, 211] width 21 height 13
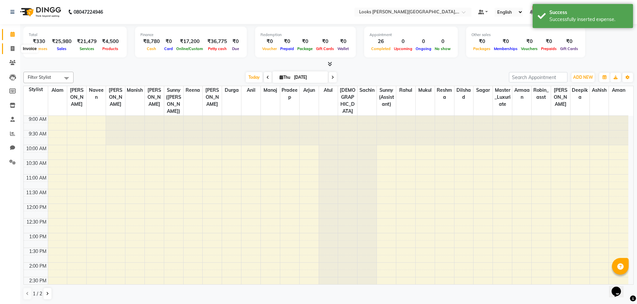
click at [13, 48] on icon at bounding box center [13, 48] width 4 height 5
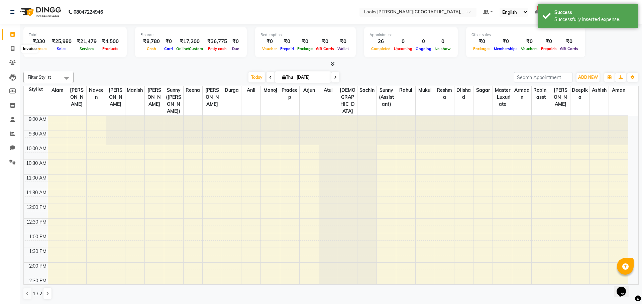
select select "4327"
select select "service"
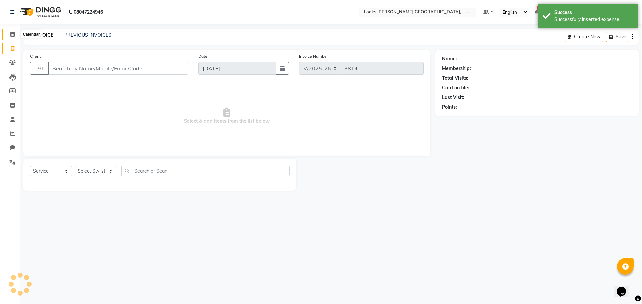
click at [11, 32] on icon at bounding box center [12, 34] width 4 height 5
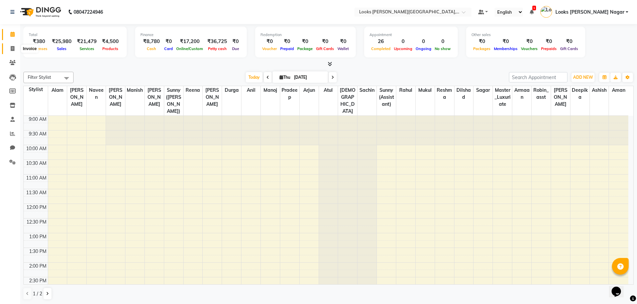
drag, startPoint x: 10, startPoint y: 46, endPoint x: 82, endPoint y: 21, distance: 76.0
click at [10, 46] on span at bounding box center [13, 49] width 12 height 8
select select "service"
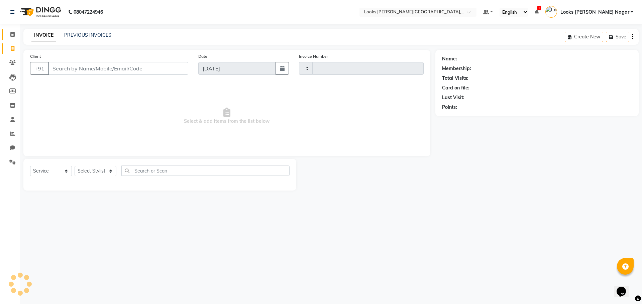
type input "3814"
select select "4327"
click at [99, 34] on link "PREVIOUS INVOICES" at bounding box center [87, 35] width 47 height 6
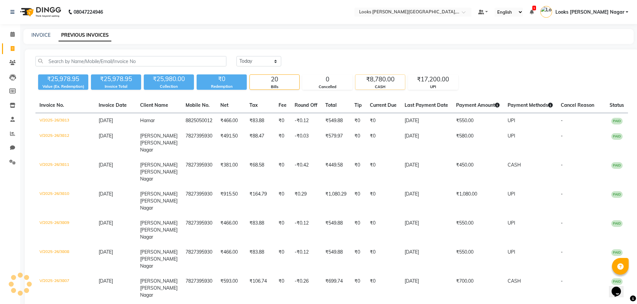
click at [389, 77] on div "₹8,780.00" at bounding box center [379, 79] width 49 height 9
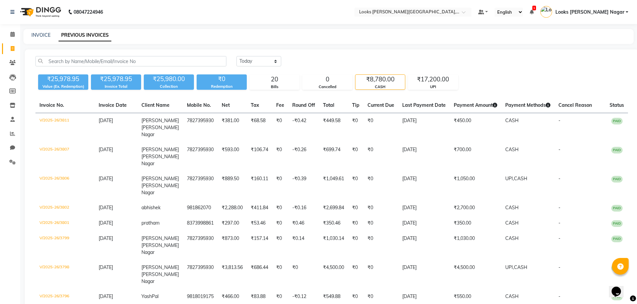
scroll to position [37, 0]
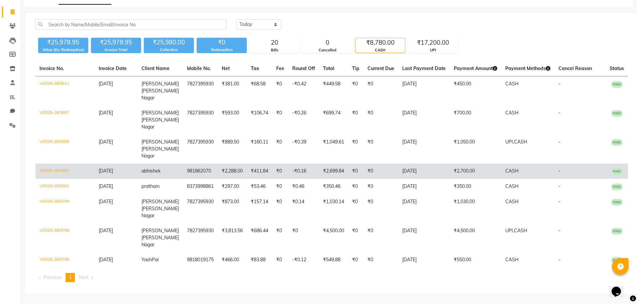
click at [374, 169] on td "₹0" at bounding box center [380, 171] width 35 height 15
